Goal: Information Seeking & Learning: Learn about a topic

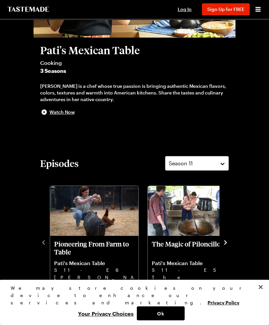
scroll to position [125, 0]
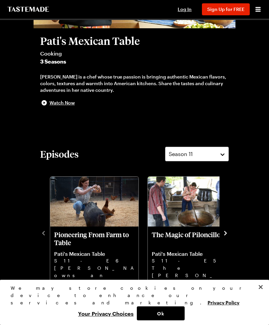
click at [265, 294] on button "Close" at bounding box center [261, 287] width 15 height 15
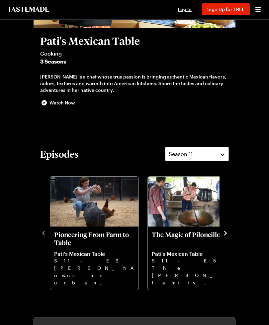
click at [228, 234] on icon "navigate to next item" at bounding box center [225, 233] width 7 height 7
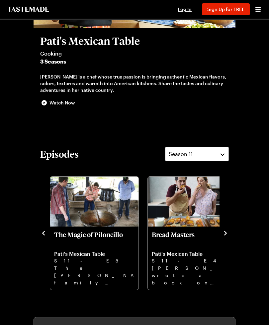
click at [229, 235] on icon "navigate to next item" at bounding box center [225, 233] width 7 height 7
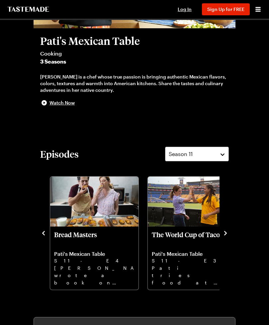
click at [227, 234] on icon "navigate to next item" at bounding box center [225, 233] width 7 height 7
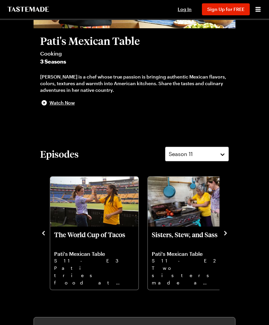
click at [228, 234] on icon "navigate to next item" at bounding box center [225, 233] width 7 height 7
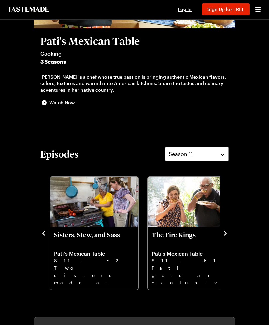
click at [193, 230] on p "The Fire Kings" at bounding box center [192, 238] width 80 height 16
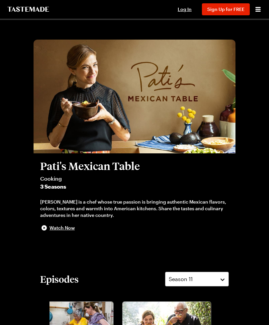
scroll to position [0, 0]
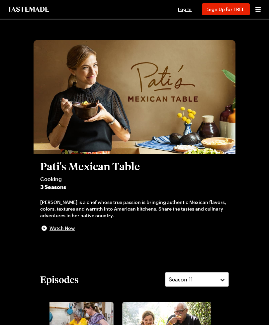
click at [260, 9] on icon "Open menu" at bounding box center [258, 9] width 5 height 5
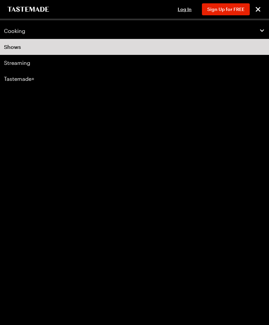
click at [264, 30] on icon "button" at bounding box center [262, 31] width 6 height 6
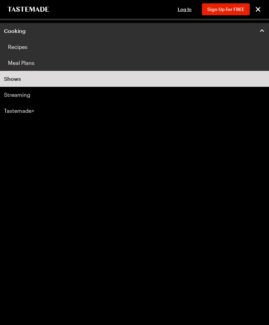
click at [15, 53] on link "Recipes" at bounding box center [134, 47] width 269 height 16
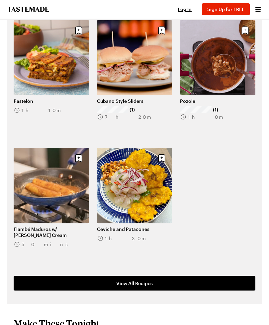
scroll to position [408, 0]
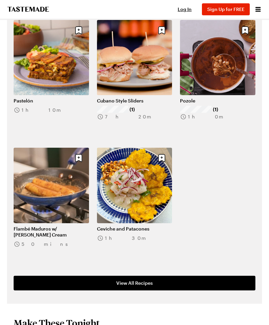
click at [161, 276] on link "View All Recipes" at bounding box center [135, 283] width 242 height 15
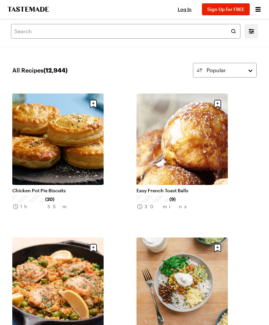
click at [69, 187] on link "Chicken Pot Pie Biscuits" at bounding box center [57, 190] width 91 height 6
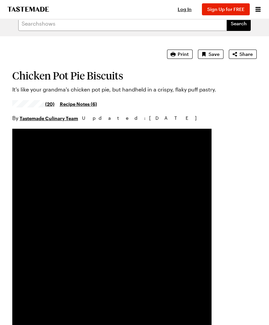
scroll to position [8, 0]
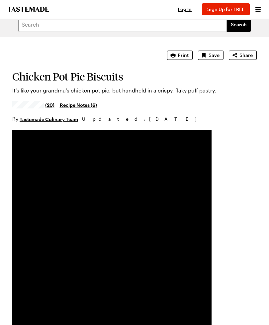
click at [184, 53] on span "Print" at bounding box center [183, 55] width 11 height 7
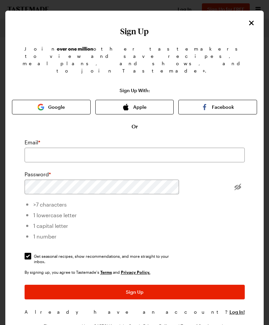
click at [252, 21] on icon "Close" at bounding box center [252, 23] width 8 height 8
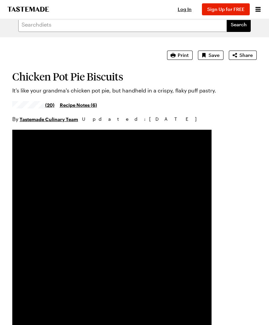
click at [182, 53] on span "Print" at bounding box center [183, 55] width 11 height 7
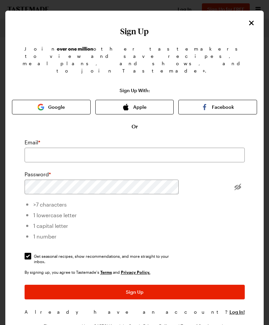
click at [145, 100] on button "Apple" at bounding box center [134, 107] width 79 height 15
click at [139, 100] on button "Apple" at bounding box center [134, 107] width 79 height 15
click at [100, 148] on input "email" at bounding box center [135, 155] width 220 height 15
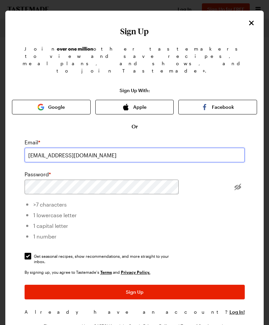
type input "breadbaron06@yahoo.com"
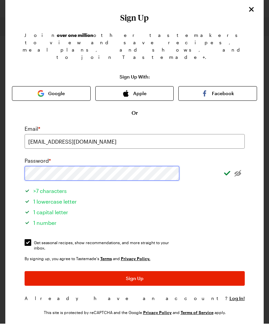
scroll to position [0, 0]
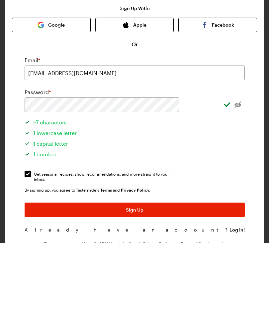
click at [176, 285] on button "Sign Up" at bounding box center [135, 292] width 220 height 15
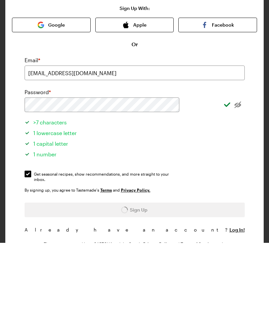
scroll to position [90, 0]
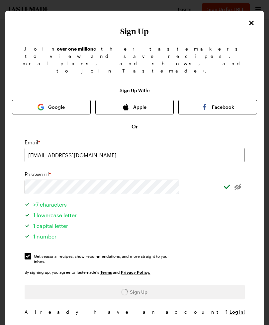
scroll to position [8, 0]
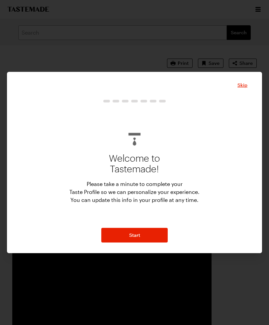
click at [150, 242] on button "Start" at bounding box center [134, 235] width 66 height 15
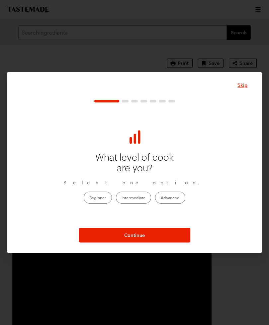
click at [136, 203] on label "Intermediate" at bounding box center [133, 197] width 35 height 12
click at [122, 198] on input "Intermediate" at bounding box center [122, 198] width 0 height 0
click at [142, 242] on button "Continue" at bounding box center [134, 235] width 111 height 15
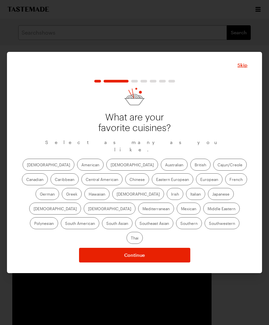
click at [245, 95] on div "Skip What are your favorite cuisines? Select as many as you like. African Ameri…" at bounding box center [135, 161] width 226 height 201
click at [248, 98] on div "Skip What are your favorite cuisines? Select as many as you like. African Ameri…" at bounding box center [134, 162] width 255 height 221
click at [241, 96] on div "Skip What are your favorite cuisines? Select as many as you like. African Ameri…" at bounding box center [135, 161] width 226 height 201
click at [247, 96] on div "Skip What are your favorite cuisines? Select as many as you like. African Ameri…" at bounding box center [135, 161] width 226 height 201
click at [239, 97] on div "Skip What are your favorite cuisines? Select as many as you like. African Ameri…" at bounding box center [135, 161] width 226 height 201
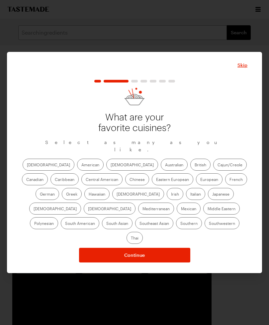
click at [246, 99] on div "Skip What are your favorite cuisines? Select as many as you like. African Ameri…" at bounding box center [135, 161] width 226 height 201
click at [247, 96] on div "Skip What are your favorite cuisines? Select as many as you like. African Ameri…" at bounding box center [135, 161] width 226 height 201
click at [81, 185] on label "Central American" at bounding box center [101, 179] width 41 height 12
click at [86, 180] on American "Central American" at bounding box center [86, 180] width 0 height 0
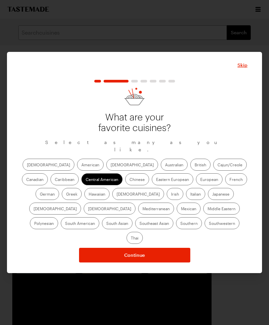
click at [77, 171] on label "American" at bounding box center [90, 165] width 27 height 12
click at [81, 165] on input "American" at bounding box center [81, 165] width 0 height 0
click at [125, 185] on label "Chinese" at bounding box center [137, 179] width 24 height 12
click at [130, 180] on input "Chinese" at bounding box center [130, 180] width 0 height 0
click at [106, 171] on label "Asian" at bounding box center [132, 165] width 52 height 12
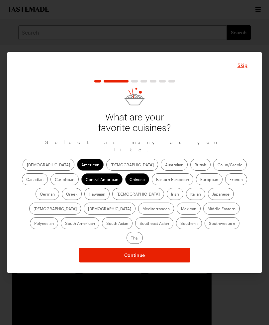
click at [111, 165] on input "Asian" at bounding box center [111, 165] width 0 height 0
click at [225, 185] on label "French" at bounding box center [236, 179] width 22 height 12
click at [230, 180] on input "French" at bounding box center [230, 180] width 0 height 0
click at [186, 200] on label "Italian" at bounding box center [195, 194] width 19 height 12
click at [190, 194] on input "Italian" at bounding box center [190, 194] width 0 height 0
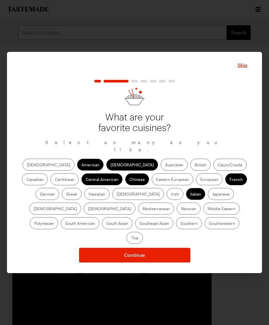
click at [39, 235] on div "African American Asian Australian British Cajun/Creole Canadian Caribbean Centr…" at bounding box center [135, 201] width 226 height 85
click at [41, 234] on div "African American Asian Australian British Cajun/Creole Canadian Caribbean Centr…" at bounding box center [135, 201] width 226 height 85
click at [42, 232] on div "African American Asian Australian British Cajun/Creole Canadian Caribbean Centr…" at bounding box center [135, 201] width 226 height 85
click at [177, 214] on label "Mexican" at bounding box center [189, 208] width 24 height 12
click at [181, 209] on input "Mexican" at bounding box center [181, 209] width 0 height 0
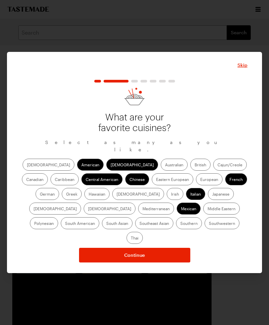
click at [40, 233] on div "African American Asian Australian British Cajun/Creole Canadian Caribbean Centr…" at bounding box center [135, 201] width 226 height 85
click at [176, 229] on label "Southern" at bounding box center [189, 223] width 26 height 12
click at [180, 224] on input "Southern" at bounding box center [180, 224] width 0 height 0
click at [145, 248] on button "Continue" at bounding box center [134, 255] width 111 height 15
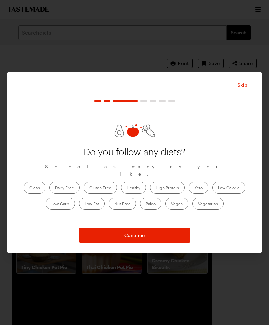
click at [151, 242] on button "Continue" at bounding box center [134, 235] width 111 height 15
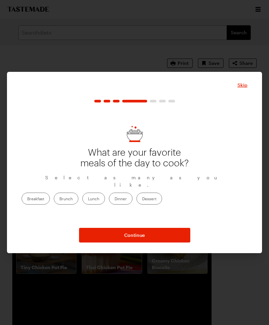
click at [110, 216] on div "What are your favorite meals of the day to cook? Select as many as you like. Br…" at bounding box center [135, 164] width 226 height 117
click at [105, 204] on label "Lunch" at bounding box center [93, 198] width 23 height 12
click at [88, 199] on input "Lunch" at bounding box center [88, 199] width 0 height 0
click at [79, 215] on div "What are your favorite meals of the day to cook? Select as many as you like. Br…" at bounding box center [135, 164] width 226 height 117
click at [77, 215] on div "What are your favorite meals of the day to cook? Select as many as you like. Br…" at bounding box center [135, 164] width 226 height 117
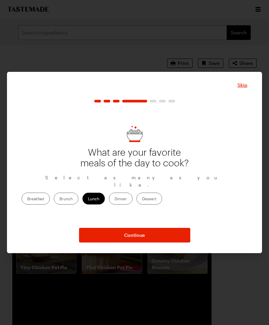
click at [50, 204] on label "Breakfast" at bounding box center [36, 198] width 28 height 12
click at [27, 199] on input "Breakfast" at bounding box center [27, 199] width 0 height 0
click at [87, 215] on div "What are your favorite meals of the day to cook? Select as many as you like. Br…" at bounding box center [135, 164] width 226 height 117
click at [133, 204] on label "Dinner" at bounding box center [121, 198] width 24 height 12
click at [115, 199] on input "Dinner" at bounding box center [115, 199] width 0 height 0
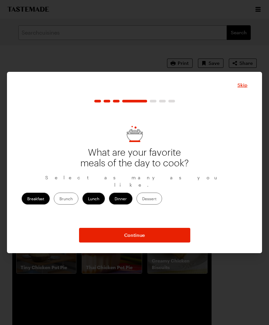
click at [162, 204] on label "Dessert" at bounding box center [150, 198] width 26 height 12
click at [142, 199] on input "Dessert" at bounding box center [142, 199] width 0 height 0
click at [78, 204] on label "Brunch" at bounding box center [66, 198] width 25 height 12
click at [60, 199] on input "Brunch" at bounding box center [60, 199] width 0 height 0
click at [145, 253] on div "Skip What are your favorite meals of the day to cook? Select as many as you lik…" at bounding box center [134, 162] width 255 height 181
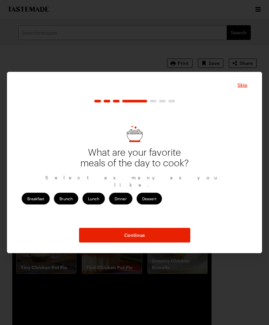
click at [133, 242] on button "Continue" at bounding box center [134, 235] width 111 height 15
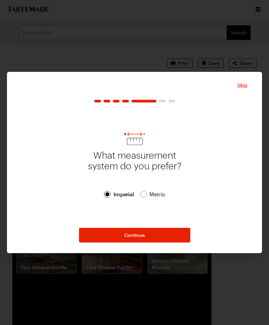
click at [136, 242] on button "Continue" at bounding box center [134, 235] width 111 height 15
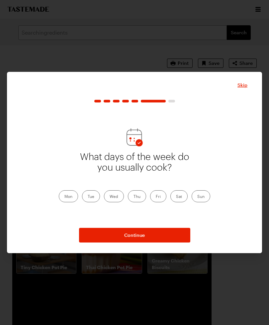
click at [133, 253] on div "Skip What days of the week do you usually cook? Mon Tue Wed Thu Fri Sat Sun Con…" at bounding box center [134, 162] width 255 height 181
click at [132, 242] on button "Continue" at bounding box center [134, 235] width 111 height 15
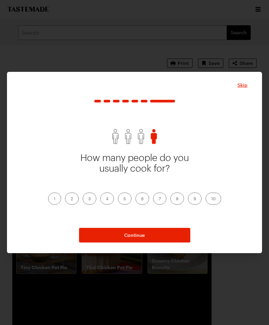
click at [72, 204] on label "2" at bounding box center [72, 198] width 14 height 12
click at [71, 199] on input "2" at bounding box center [71, 199] width 0 height 0
click at [137, 242] on button "Continue" at bounding box center [134, 235] width 111 height 15
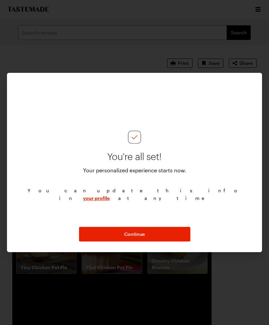
click at [139, 252] on div "Skip You're all set! Your personalized experience starts now. You can update th…" at bounding box center [134, 162] width 255 height 179
click at [140, 241] on button "Continue" at bounding box center [134, 234] width 111 height 15
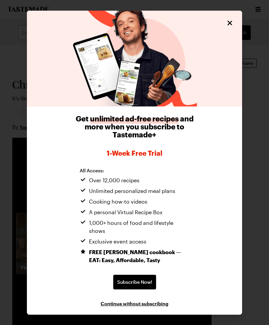
click at [233, 27] on icon "Close" at bounding box center [230, 23] width 8 height 8
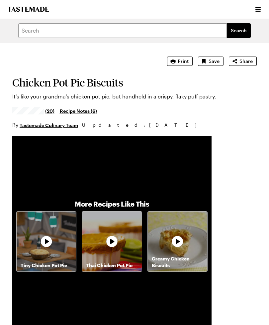
type textarea "x"
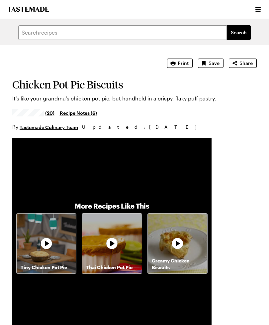
click at [186, 63] on span "Print" at bounding box center [183, 63] width 11 height 7
click at [185, 63] on span "Print" at bounding box center [183, 63] width 11 height 7
click at [179, 65] on button "Print" at bounding box center [180, 63] width 26 height 9
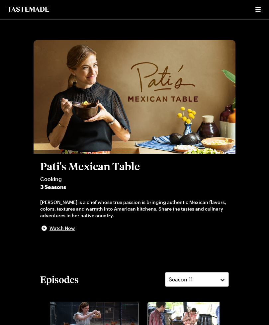
click at [260, 11] on icon "Open menu" at bounding box center [258, 9] width 8 height 8
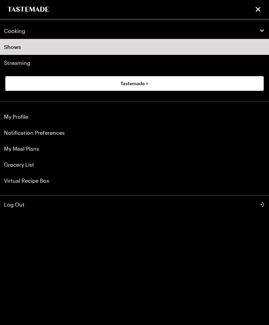
click at [263, 31] on icon "button" at bounding box center [262, 30] width 4 height 2
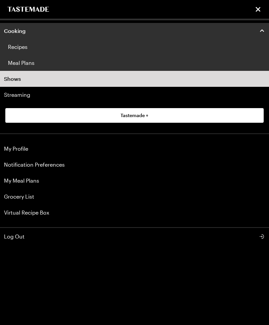
click at [18, 50] on link "Recipes" at bounding box center [134, 47] width 269 height 16
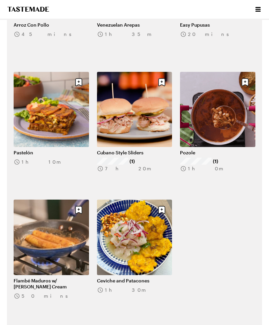
scroll to position [358, 0]
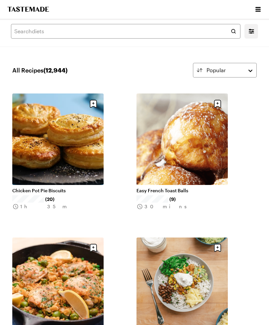
click at [188, 187] on link "Easy French Toast Balls" at bounding box center [182, 190] width 91 height 6
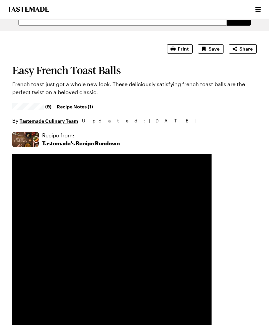
scroll to position [6, 0]
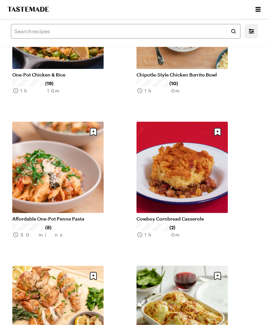
scroll to position [260, 0]
click at [189, 215] on link "Cowboy Cornbread Casserole" at bounding box center [182, 218] width 91 height 6
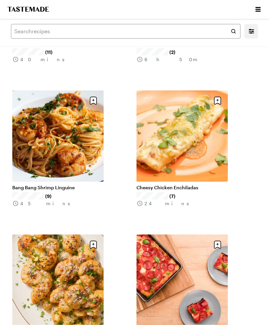
scroll to position [723, 0]
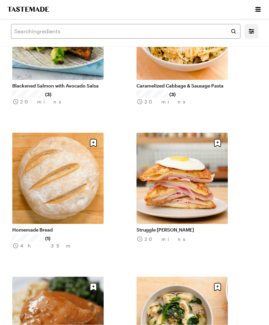
scroll to position [3128, 0]
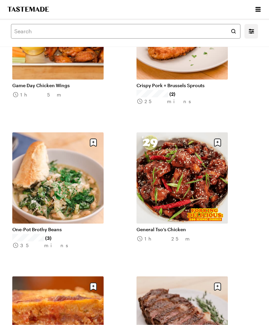
scroll to position [3560, 0]
click at [81, 226] on link "One-Pot Brothy Beans" at bounding box center [57, 229] width 91 height 6
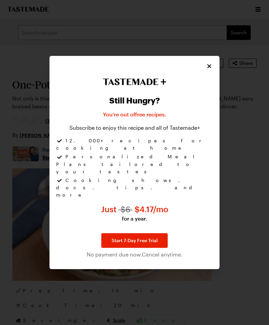
click at [206, 69] on icon "Close" at bounding box center [209, 66] width 7 height 7
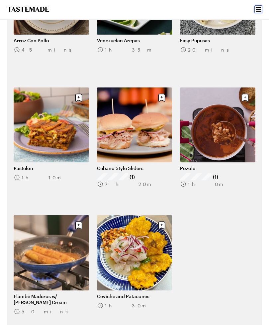
scroll to position [341, 0]
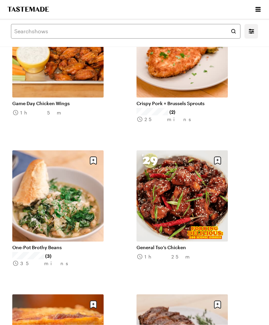
scroll to position [3542, 0]
click at [63, 244] on link "One-Pot Brothy Beans" at bounding box center [57, 247] width 91 height 6
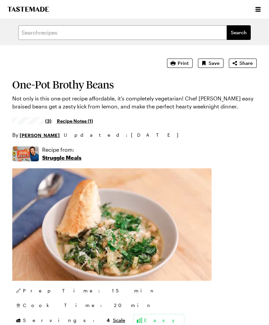
type textarea "x"
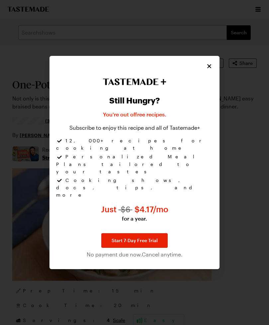
click at [212, 69] on icon "Close" at bounding box center [209, 66] width 7 height 7
